Goal: Information Seeking & Learning: Compare options

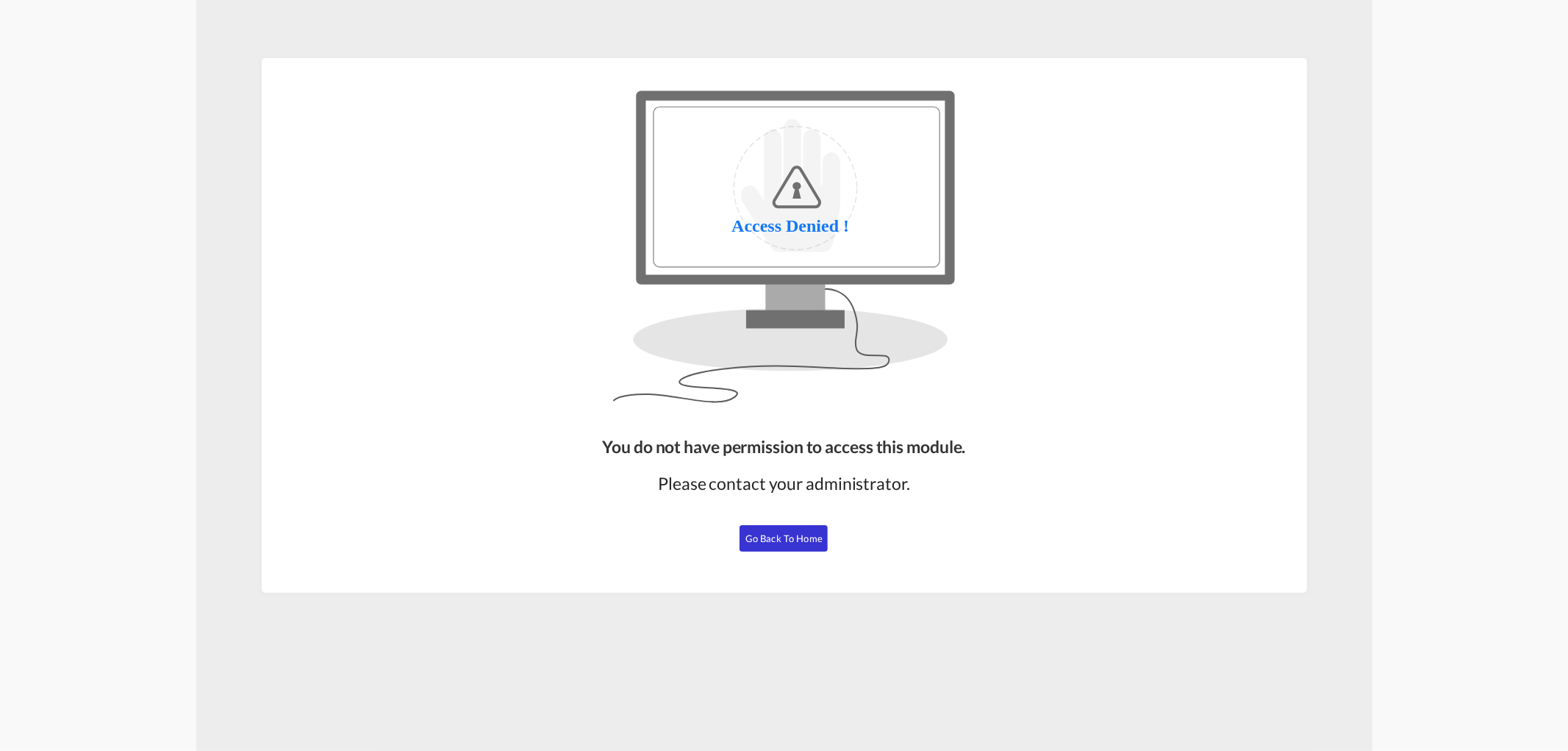
click at [812, 541] on span "Go Back to Home" at bounding box center [784, 538] width 77 height 12
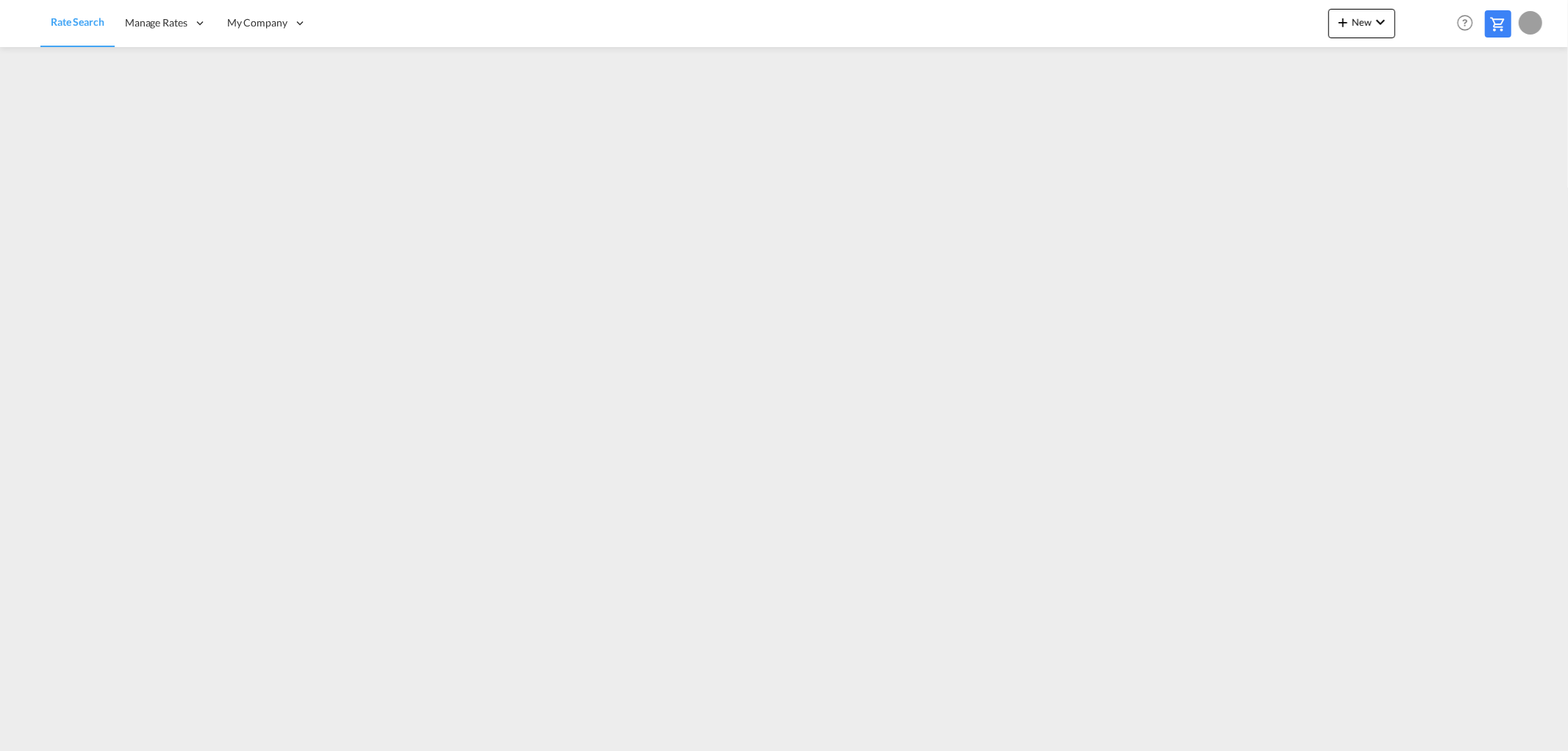
click at [443, 749] on md-content "Rate Search Manage Rates My Rate Files Sell Rates Shared Rates My Company" at bounding box center [784, 376] width 1568 height 751
click at [164, 25] on span "Manage Rates" at bounding box center [156, 23] width 62 height 15
click at [70, 22] on span "Rate Search" at bounding box center [77, 22] width 54 height 13
